Goal: Check status

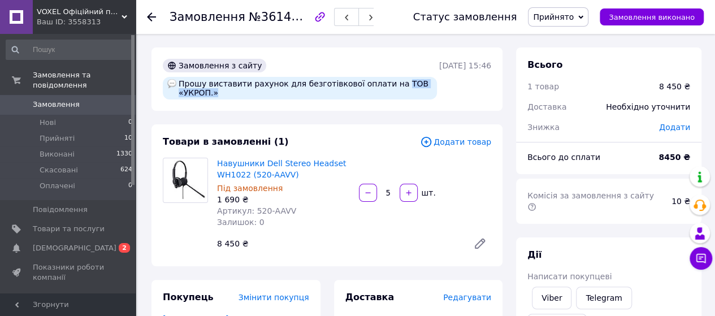
drag, startPoint x: 380, startPoint y: 81, endPoint x: 385, endPoint y: 92, distance: 11.9
click at [385, 92] on div "Прошу виставити рахунок для безготівкової оплати на ТОВ «УКРОП.»" at bounding box center [300, 88] width 274 height 23
copy div "ТОВ «УКРОП.»"
click at [155, 18] on icon at bounding box center [151, 16] width 9 height 9
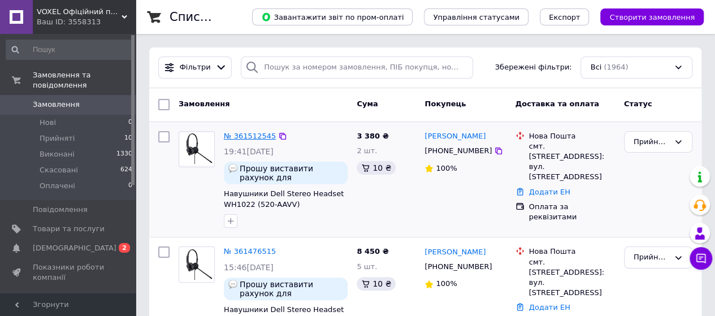
click at [247, 132] on link "№ 361512545" at bounding box center [250, 136] width 52 height 8
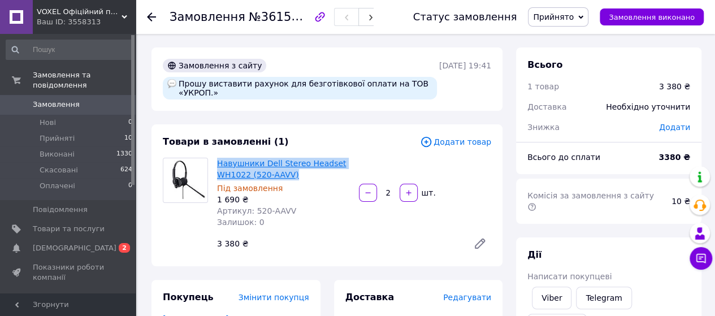
drag, startPoint x: 214, startPoint y: 157, endPoint x: 288, endPoint y: 173, distance: 75.8
click at [295, 175] on div "Навушники Dell Stereo Headset WH1022 (520-AAVV) Під замовлення 1 690 ₴ Артикул:…" at bounding box center [283, 192] width 142 height 75
copy link "Навушники Dell Stereo Headset WH1022 (520-AAVV)"
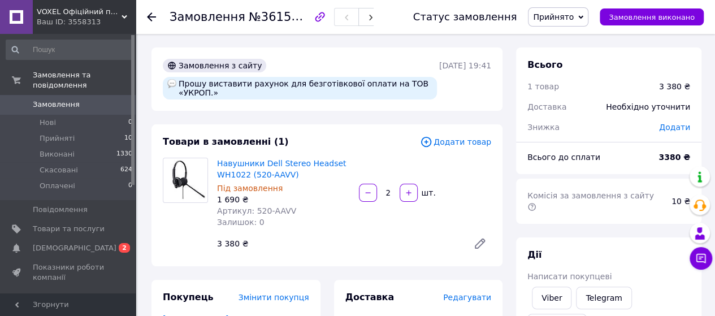
click at [151, 14] on icon at bounding box center [151, 16] width 9 height 9
